Goal: Information Seeking & Learning: Learn about a topic

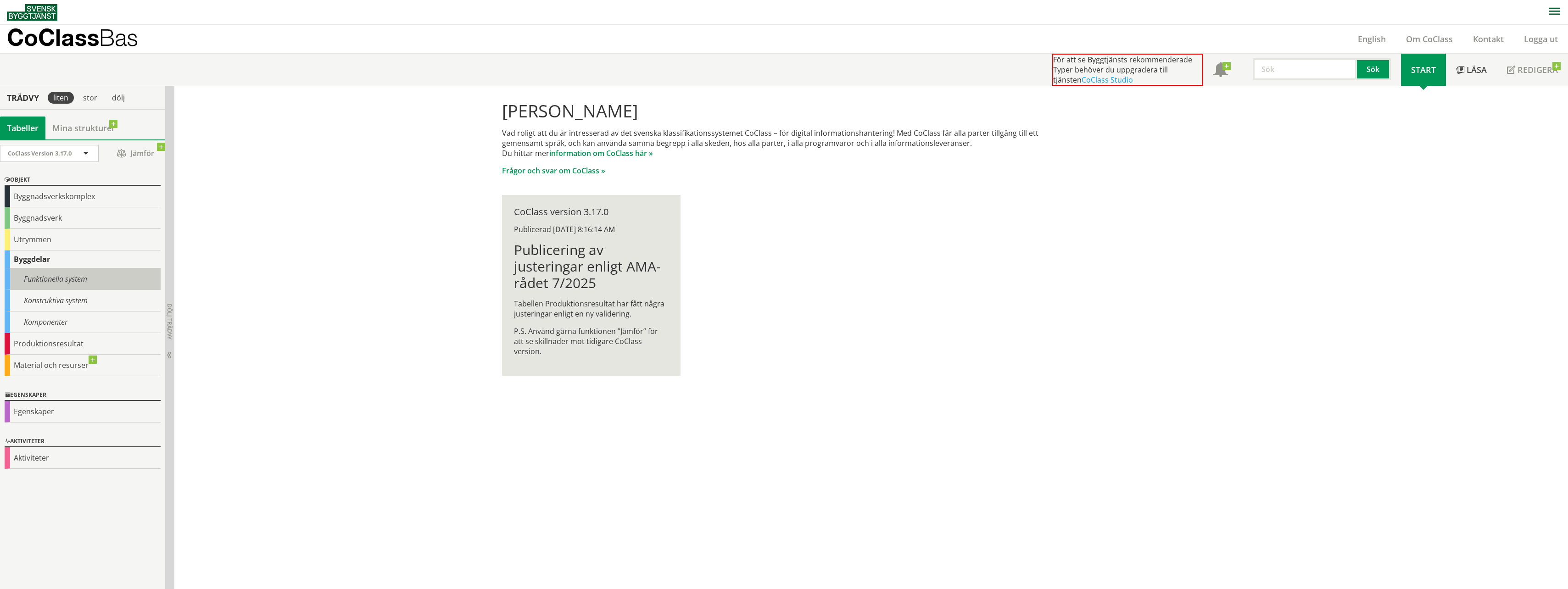
click at [68, 279] on div "Funktionella system" at bounding box center [83, 279] width 156 height 21
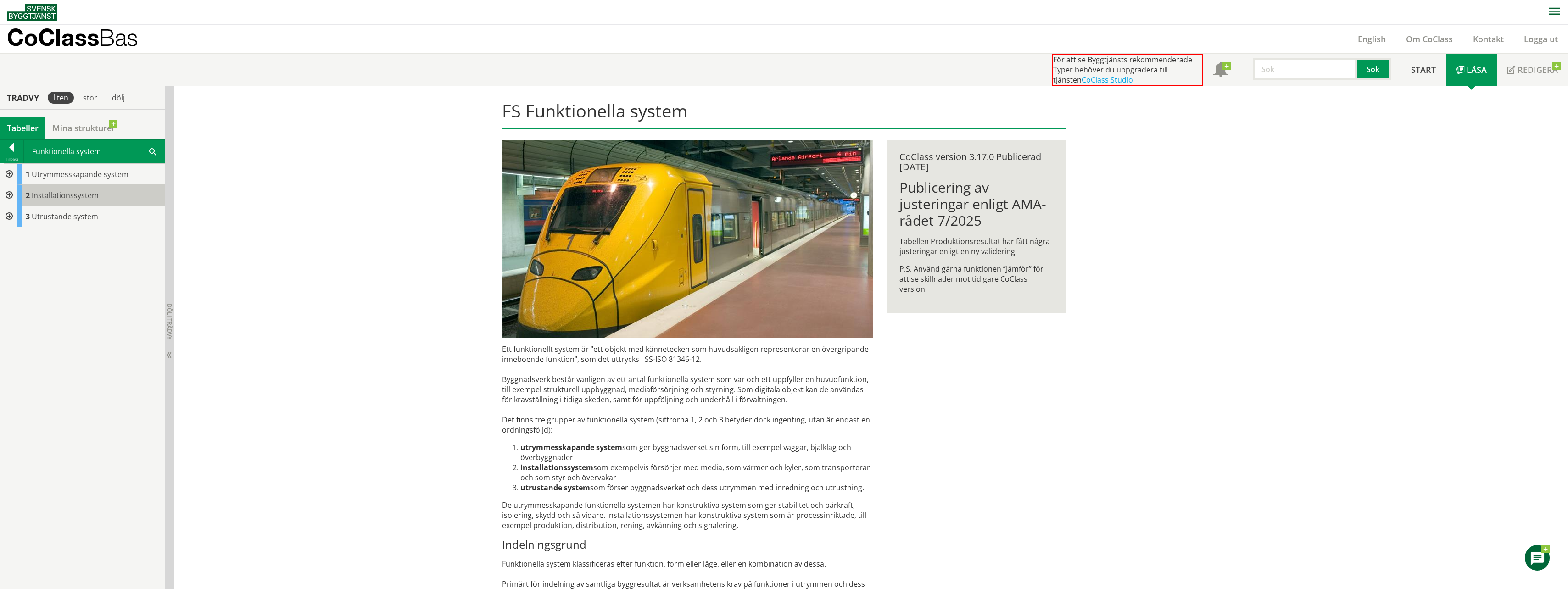
click at [83, 196] on span "Installationssystem" at bounding box center [65, 195] width 67 height 10
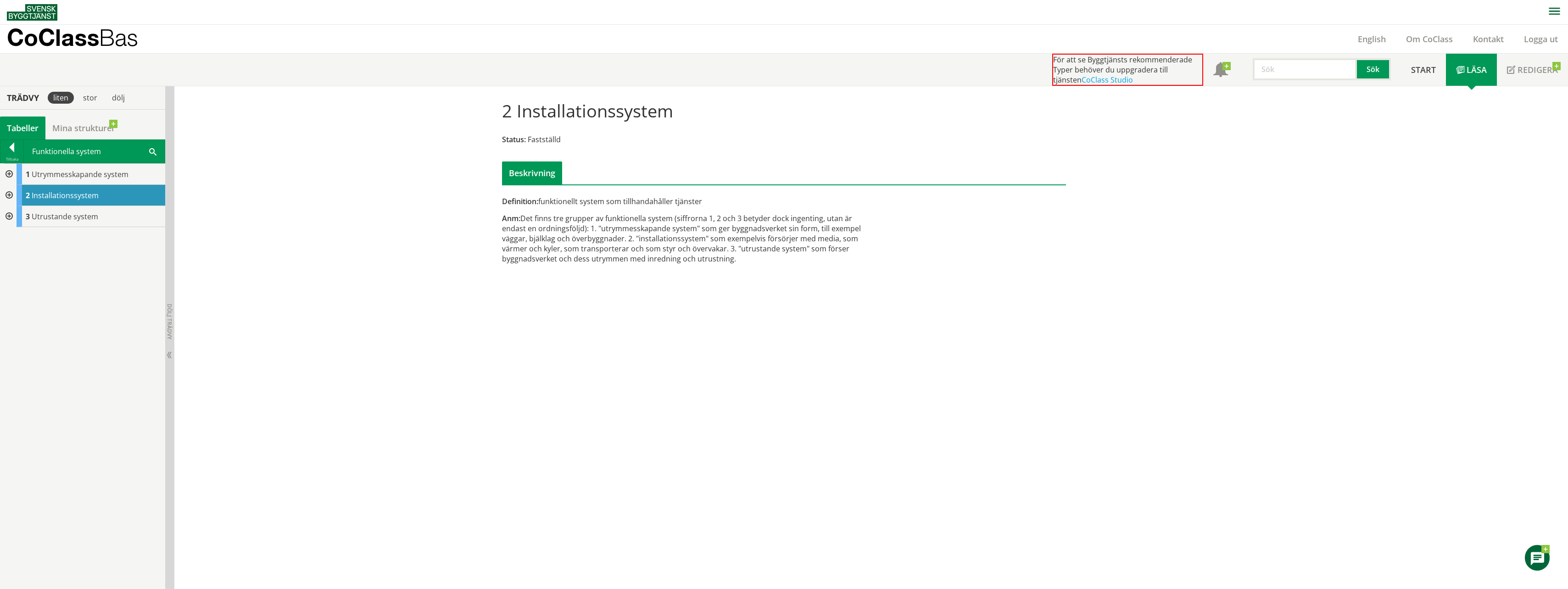
click at [10, 195] on div at bounding box center [8, 195] width 16 height 21
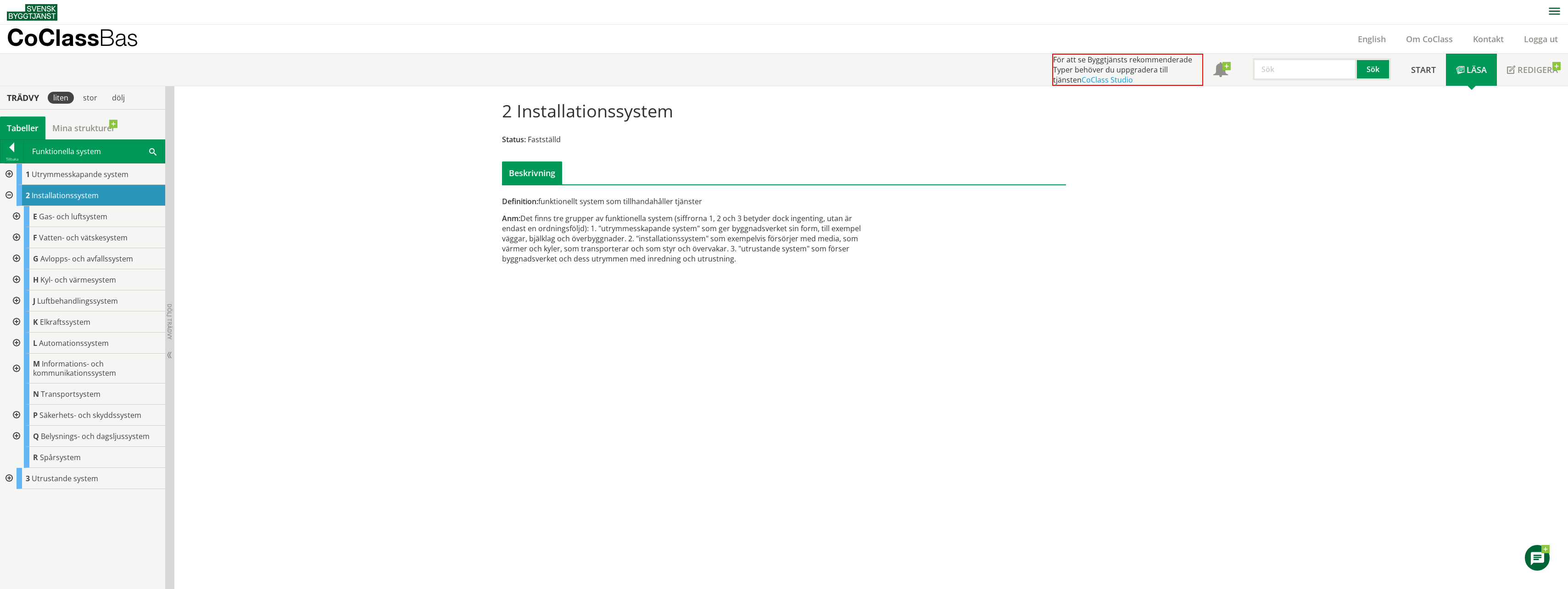
click at [15, 237] on div at bounding box center [15, 237] width 16 height 21
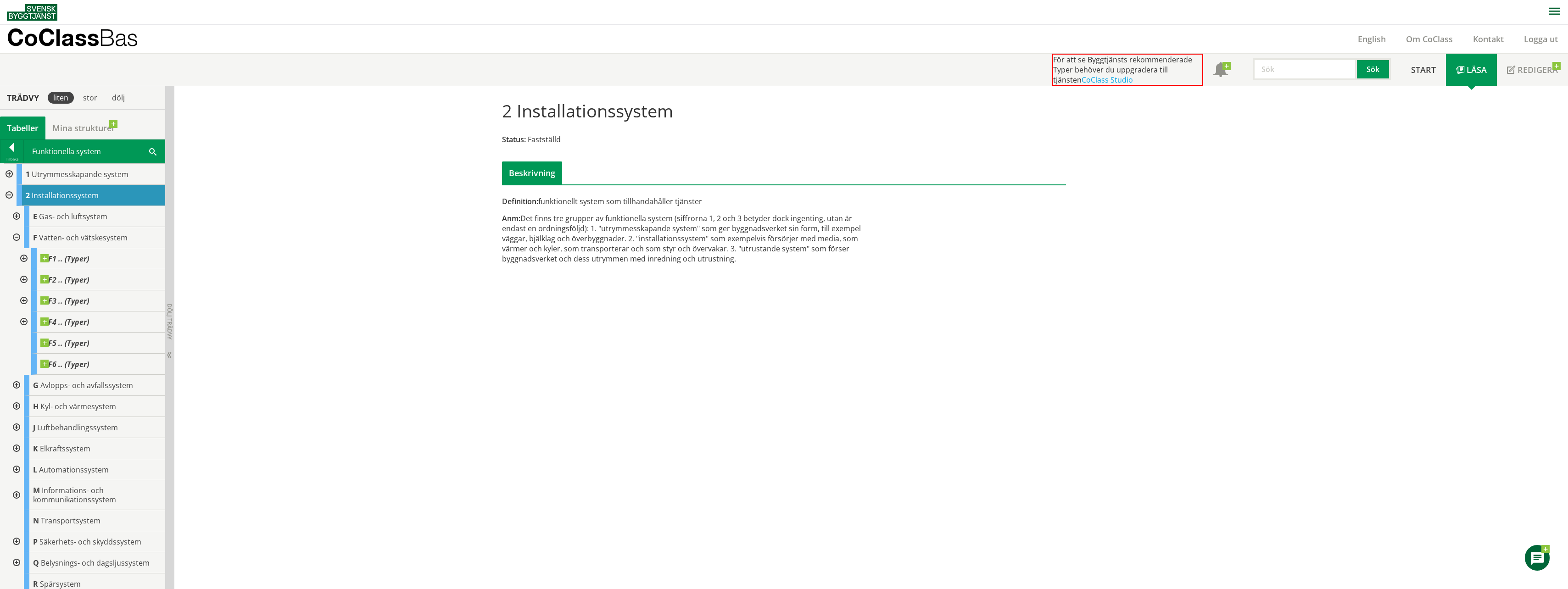
click at [23, 257] on div at bounding box center [23, 259] width 16 height 21
click at [89, 254] on span at bounding box center [89, 254] width 0 height 0
click at [96, 275] on span at bounding box center [96, 275] width 0 height 0
click at [89, 279] on span "F1 .. (Typer)" at bounding box center [72, 279] width 49 height 9
click at [116, 277] on div "F1 .. (Typer)" at bounding box center [102, 280] width 127 height 21
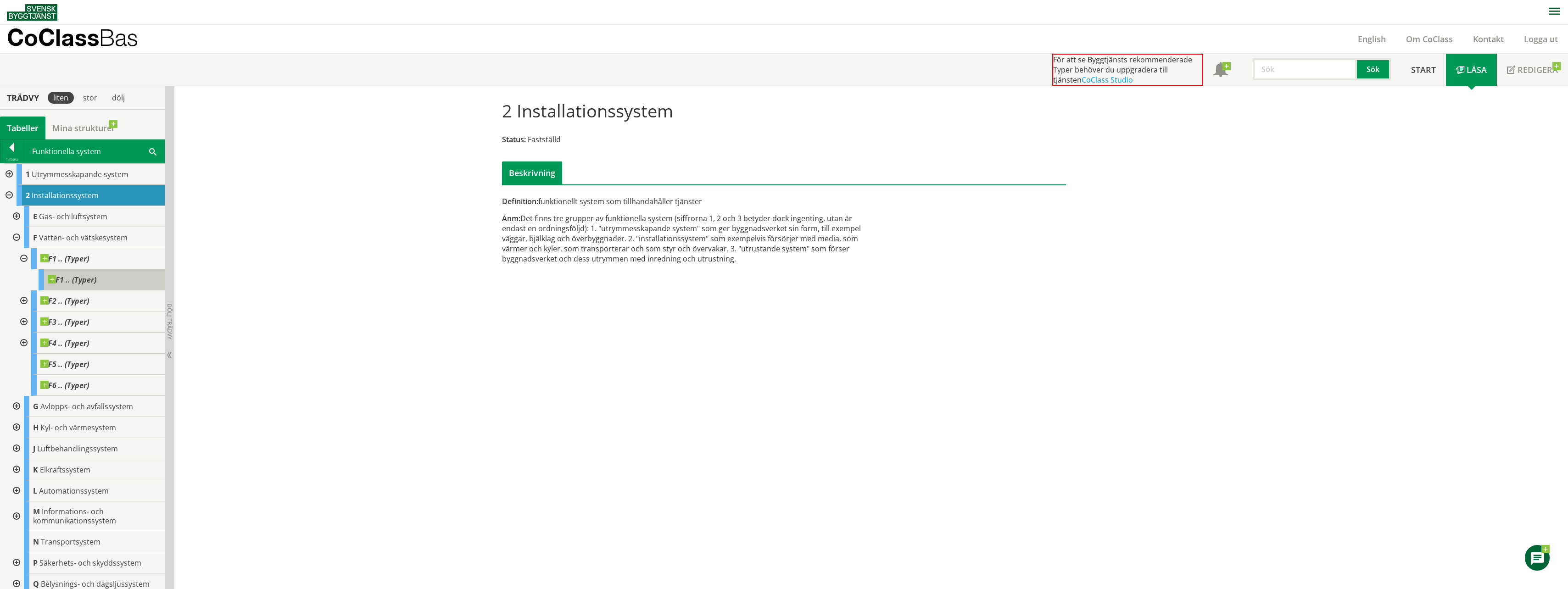
click at [116, 277] on div "F1 .. (Typer)" at bounding box center [102, 280] width 127 height 21
click at [59, 299] on span "F2 .. (Typer)" at bounding box center [65, 301] width 49 height 9
click at [55, 299] on span "F2 .. (Typer)" at bounding box center [65, 301] width 49 height 9
click at [53, 299] on span "F2 .. (Typer)" at bounding box center [65, 301] width 49 height 9
click at [89, 296] on span at bounding box center [89, 296] width 0 height 0
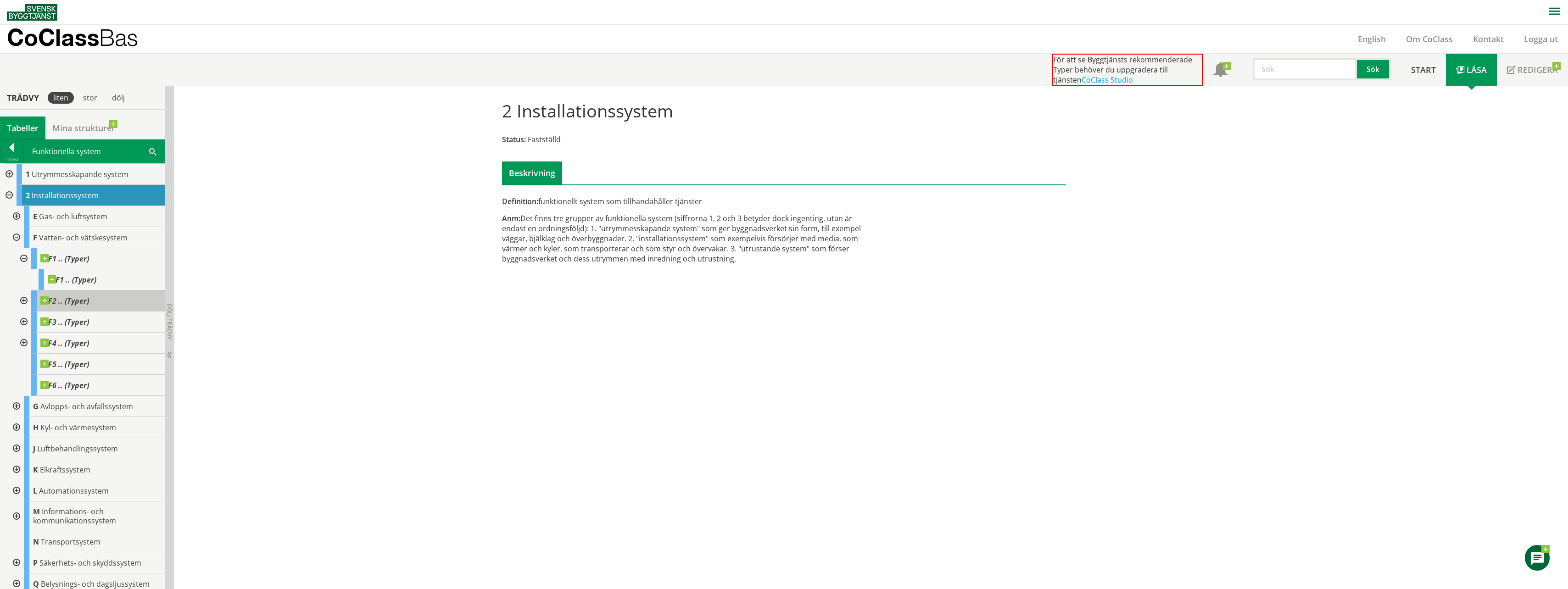
click at [89, 296] on span at bounding box center [89, 296] width 0 height 0
click at [113, 340] on div "F4 .. (Typer)" at bounding box center [98, 343] width 134 height 21
